Goal: Find specific page/section: Find specific page/section

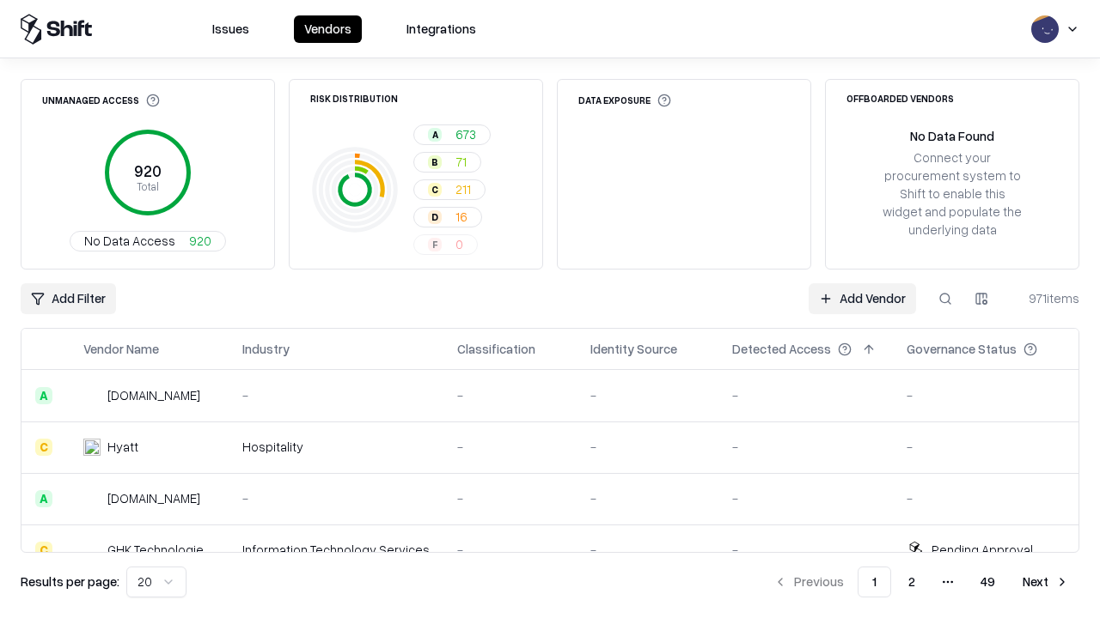
click at [550, 309] on div "Add Filter Add Vendor 971 items" at bounding box center [550, 298] width 1058 height 31
click at [68, 299] on html "Issues Vendors Integrations Unmanaged Access 920 Total No Data Access 920 Risk …" at bounding box center [550, 309] width 1100 height 618
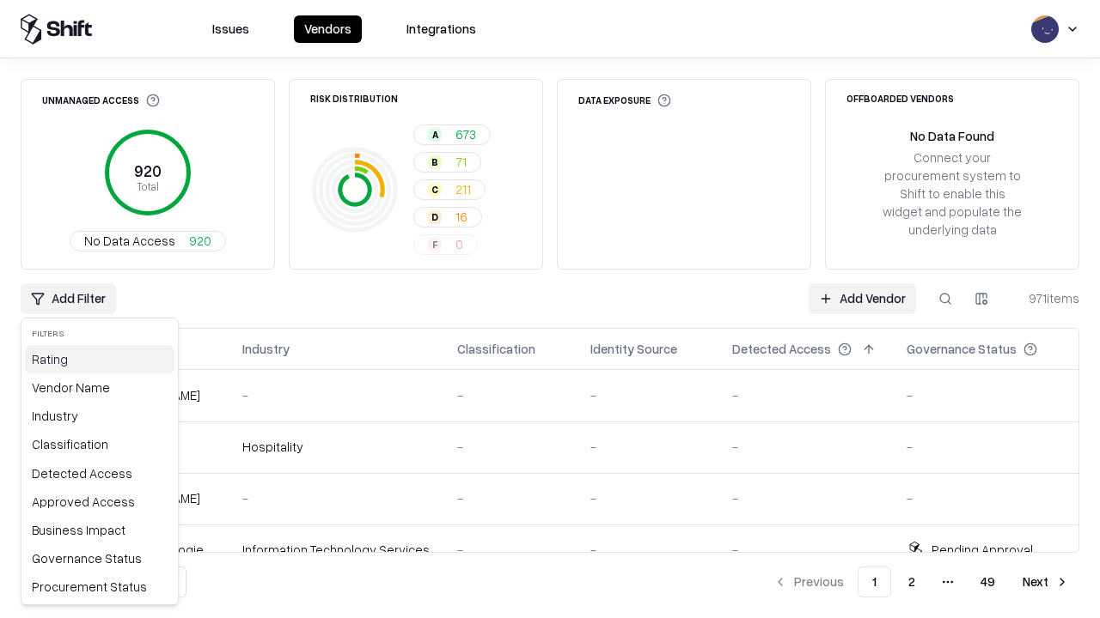
click at [100, 359] on div "Rating" at bounding box center [99, 359] width 149 height 28
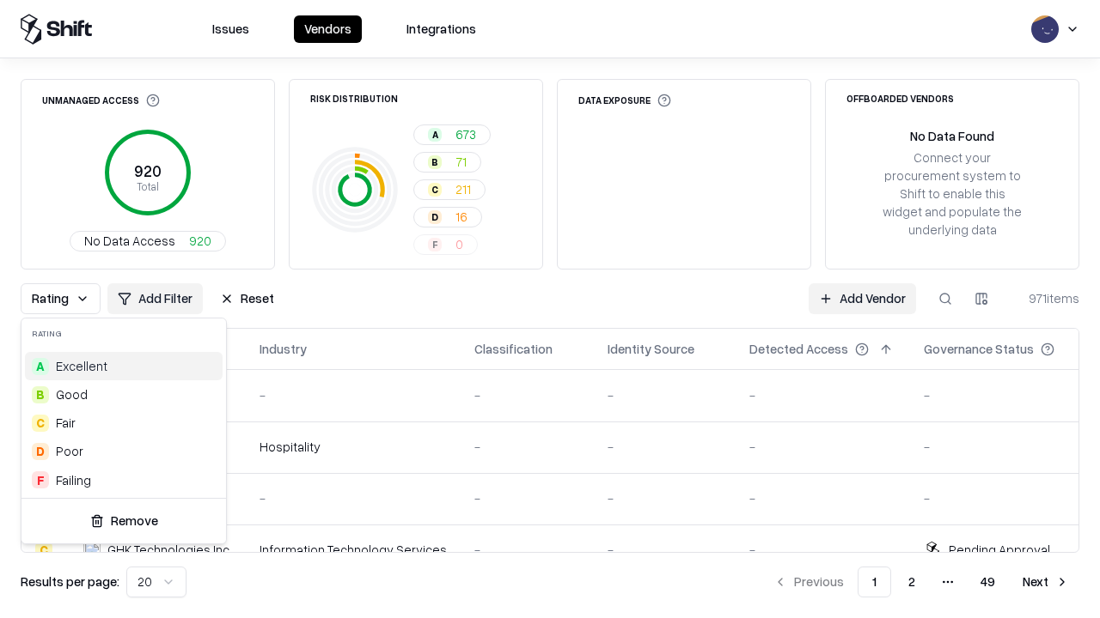
click at [550, 309] on html "Issues Vendors Integrations Unmanaged Access 920 Total No Data Access 920 Risk …" at bounding box center [550, 309] width 1100 height 618
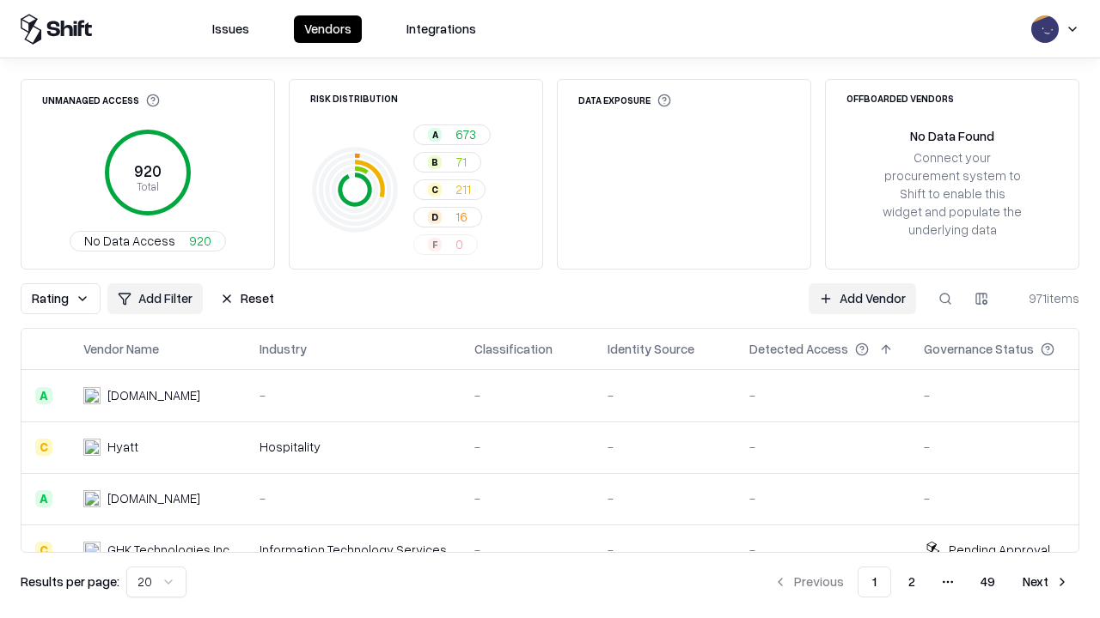
click at [550, 309] on div "Rating Add Filter Reset Add Vendor 971 items" at bounding box center [550, 298] width 1058 height 31
click at [247, 299] on button "Reset" at bounding box center [247, 298] width 75 height 31
click at [550, 309] on div "Add Filter Add Vendor 971 items" at bounding box center [550, 298] width 1058 height 31
click at [68, 299] on html "Issues Vendors Integrations Unmanaged Access 920 Total No Data Access 920 Risk …" at bounding box center [550, 309] width 1100 height 618
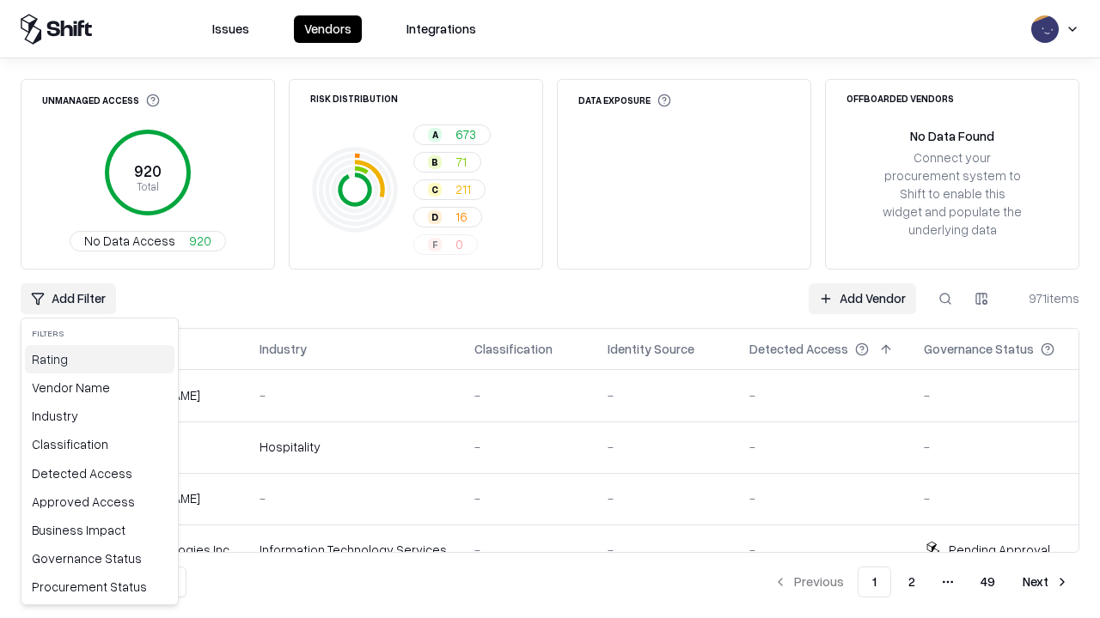
click at [100, 359] on div "Rating" at bounding box center [99, 359] width 149 height 28
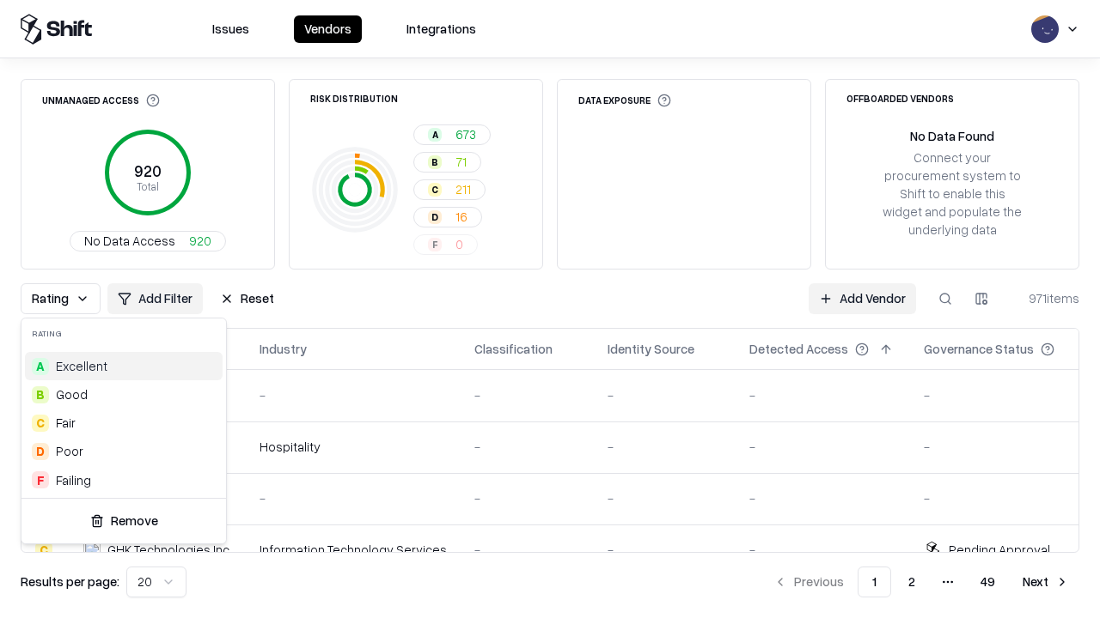
click at [124, 423] on div "C Fair" at bounding box center [124, 423] width 198 height 28
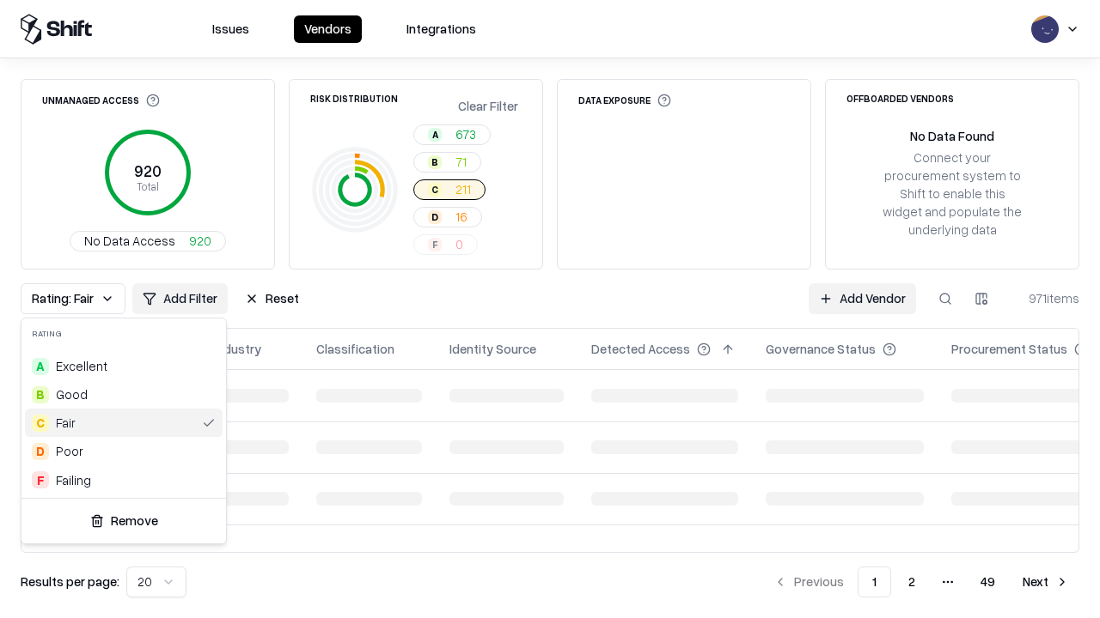
click at [550, 309] on html "Issues Vendors Integrations Unmanaged Access 920 Total No Data Access 920 Risk …" at bounding box center [550, 309] width 1100 height 618
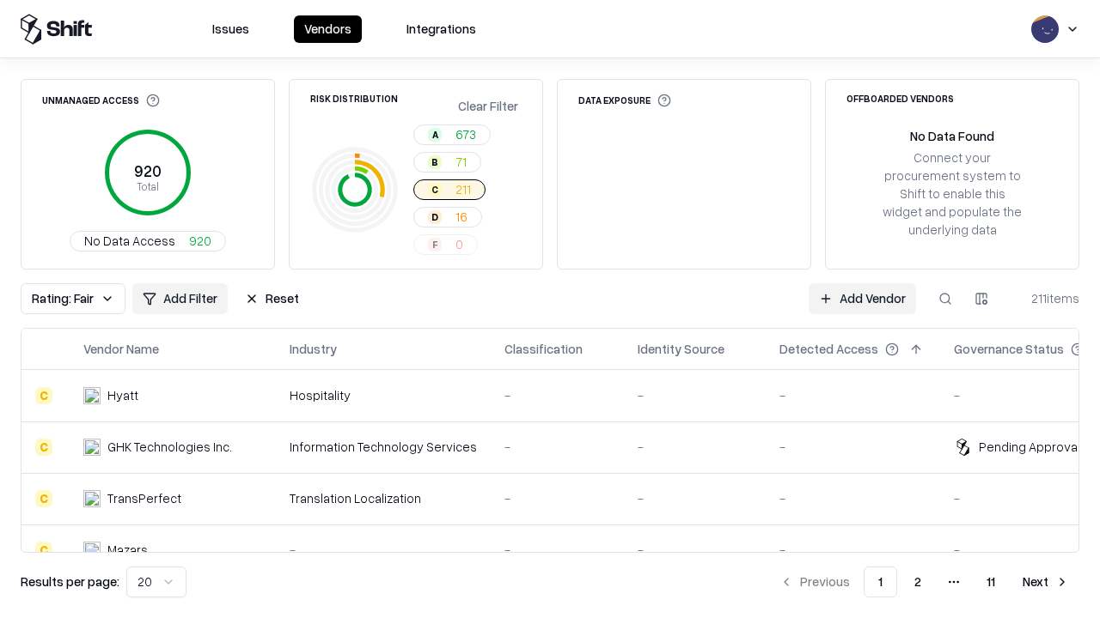
click at [550, 309] on div "Rating: Fair Add Filter Reset Add Vendor 211 items" at bounding box center [550, 298] width 1058 height 31
click at [271, 299] on button "Reset" at bounding box center [272, 298] width 75 height 31
click at [550, 309] on div "Add Filter Add Vendor 211 items" at bounding box center [550, 298] width 1058 height 31
click at [68, 299] on html "Issues Vendors Integrations Unmanaged Access 920 Total No Data Access 920 Risk …" at bounding box center [550, 309] width 1100 height 618
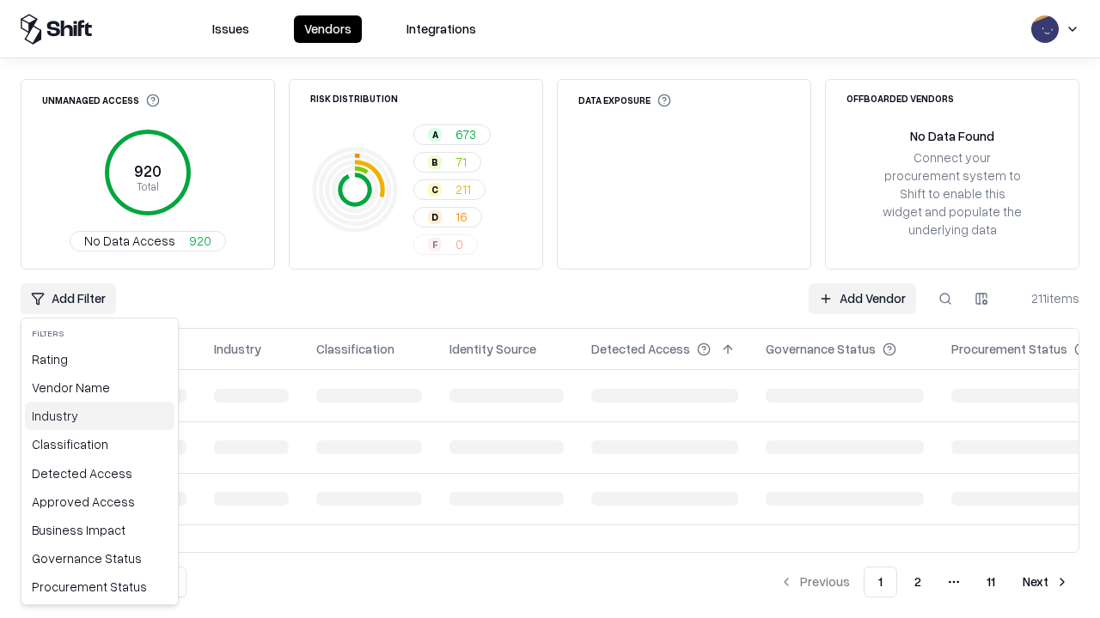
click at [100, 416] on div "Industry" at bounding box center [99, 416] width 149 height 28
